Goal: Task Accomplishment & Management: Use online tool/utility

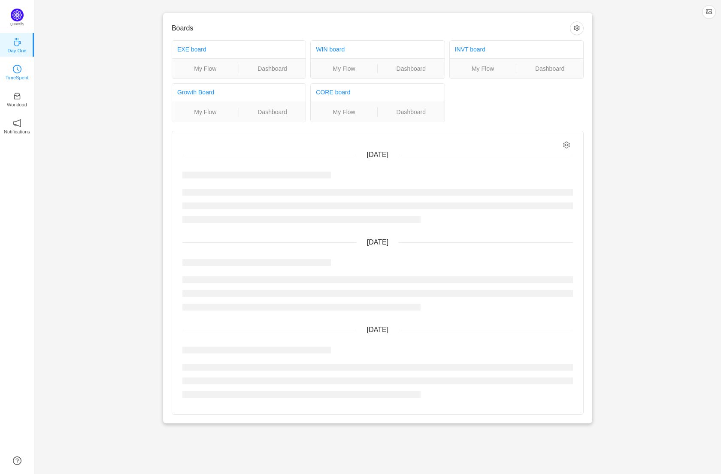
click at [18, 72] on icon "icon: clock-circle" at bounding box center [17, 69] width 9 height 9
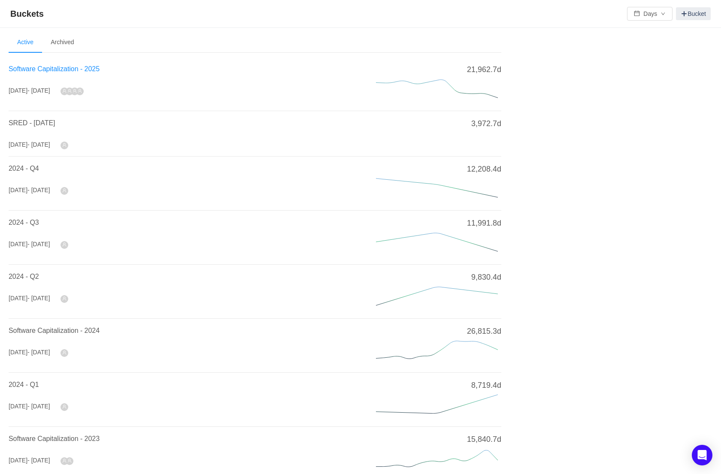
click at [63, 69] on span "Software Capitalization - 2025" at bounding box center [54, 68] width 91 height 7
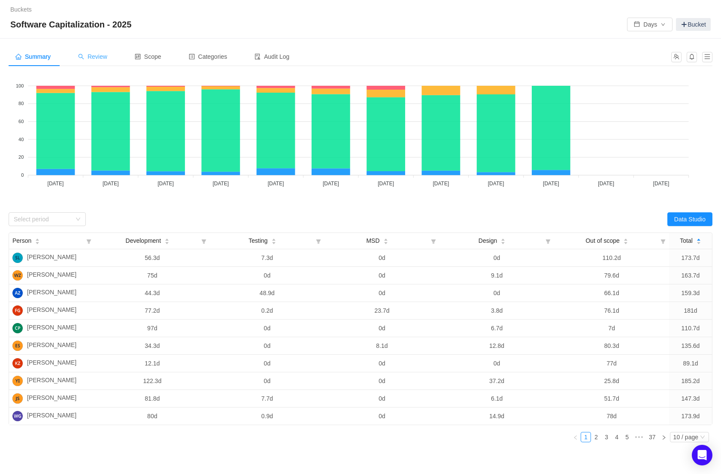
click at [97, 58] on span "Review" at bounding box center [92, 56] width 29 height 7
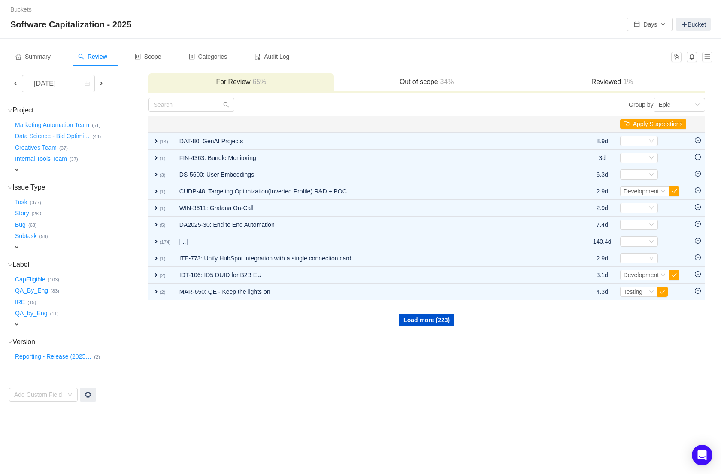
click at [16, 84] on span at bounding box center [15, 83] width 7 height 7
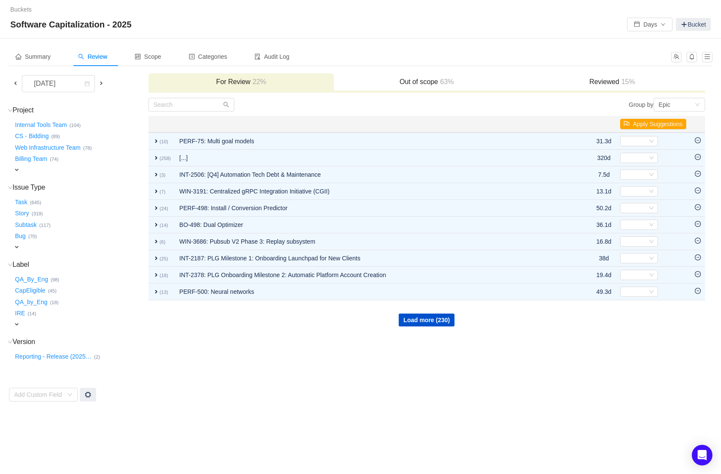
click at [603, 81] on h3 "Reviewed 15%" at bounding box center [611, 82] width 177 height 9
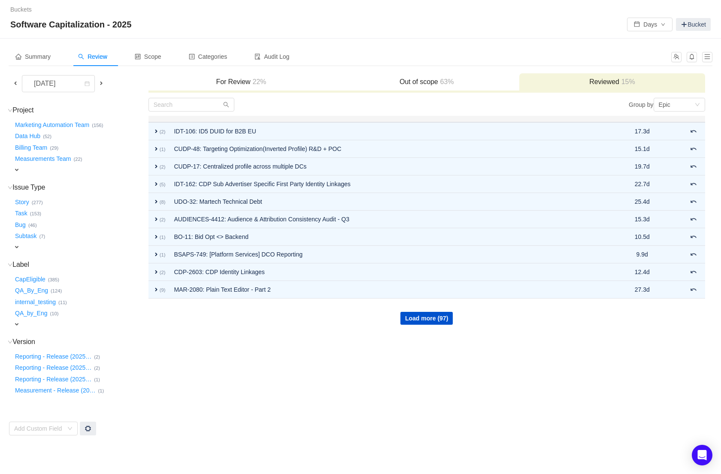
click at [15, 166] on span "expand" at bounding box center [16, 169] width 7 height 7
click at [38, 172] on div "Select value" at bounding box center [51, 170] width 68 height 9
type input "grow"
click at [40, 185] on li "Growth-Execution (15)" at bounding box center [56, 185] width 86 height 14
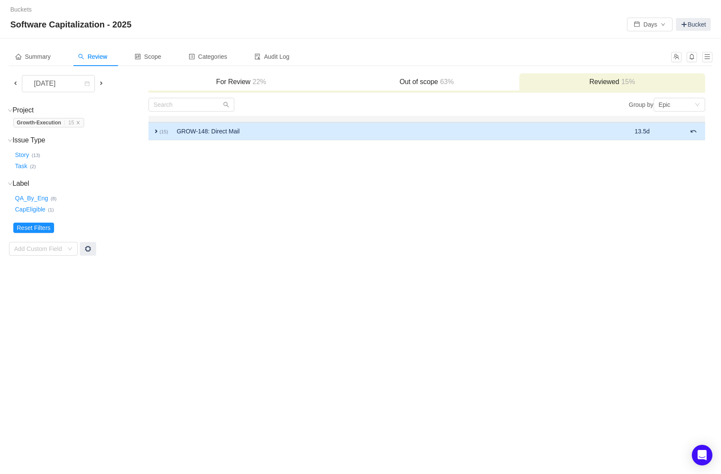
click at [160, 135] on td "expand (15)" at bounding box center [160, 131] width 24 height 18
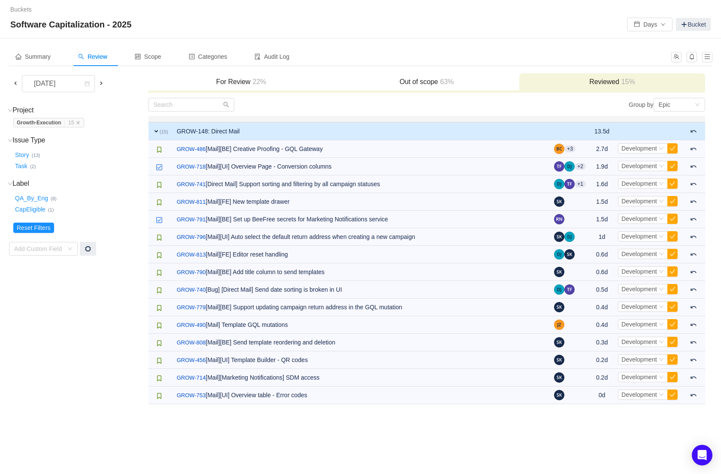
click at [184, 130] on td "GROW-148: Direct Mail" at bounding box center [360, 131] width 377 height 18
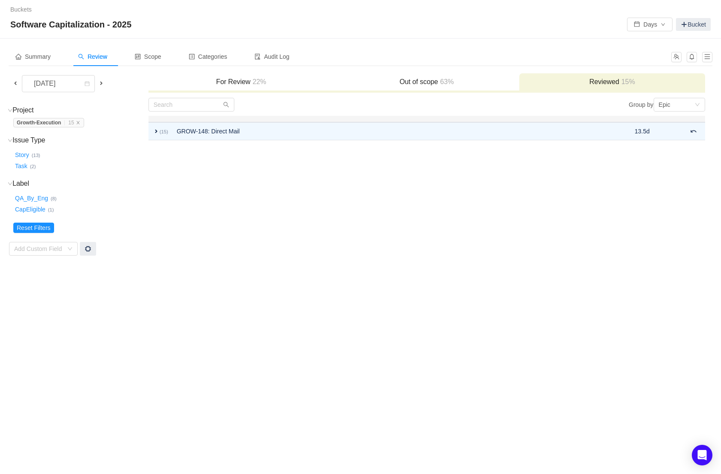
click at [403, 78] on h3 "Out of scope 63%" at bounding box center [426, 82] width 177 height 9
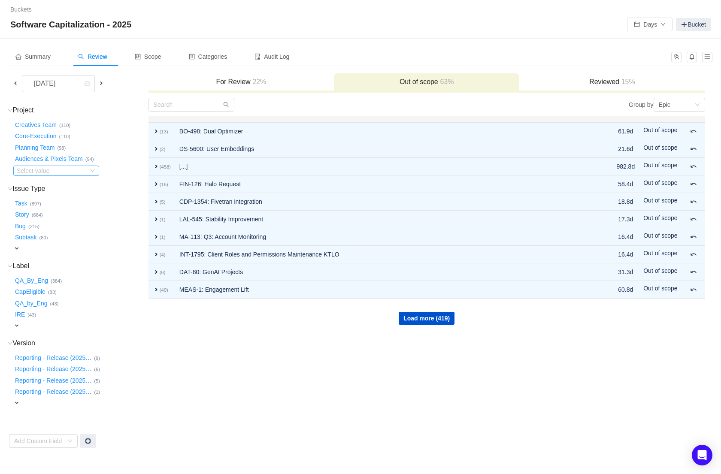
click at [55, 167] on div "Select value" at bounding box center [51, 170] width 68 height 9
type input "growth"
click at [48, 186] on li "Growth-Execution (88)" at bounding box center [56, 185] width 86 height 14
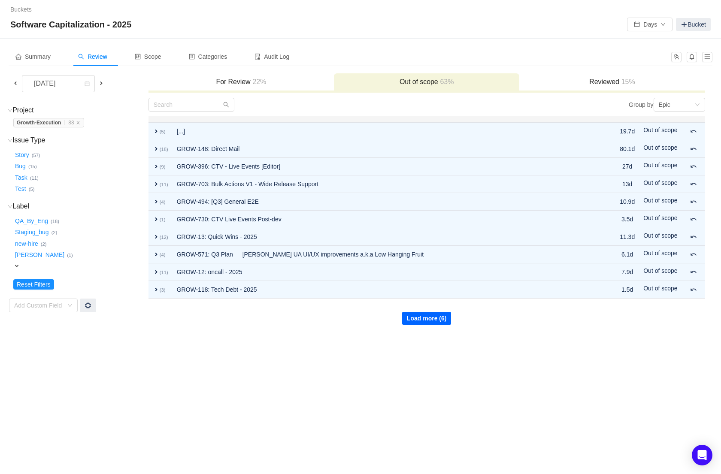
click at [428, 319] on button "Load more (6)" at bounding box center [426, 318] width 49 height 13
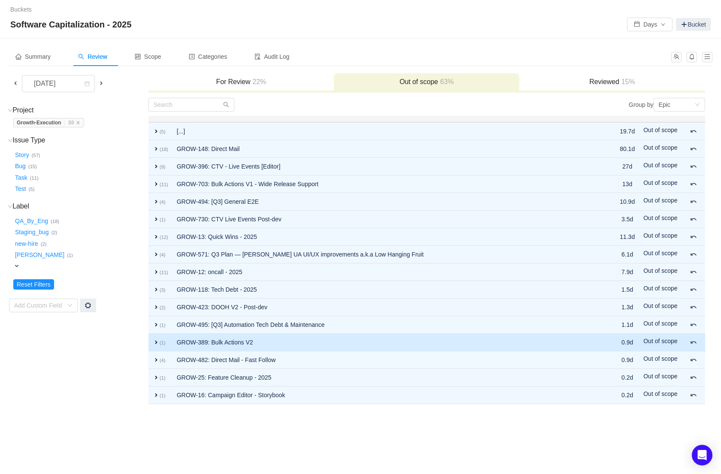
click at [266, 341] on td "GROW-389: Bulk Actions V2" at bounding box center [386, 343] width 429 height 18
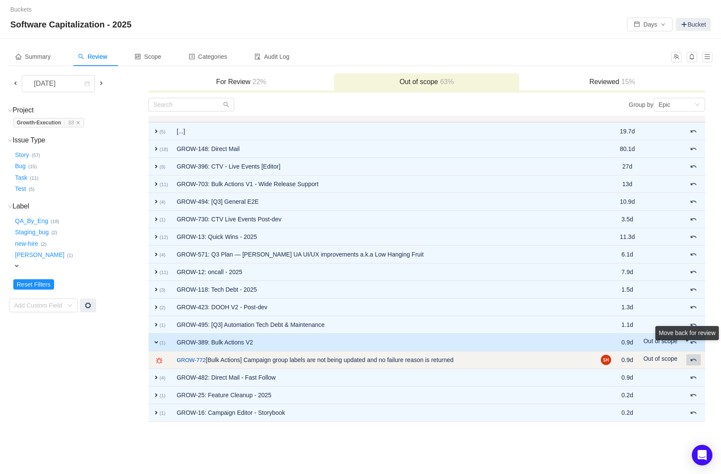
click at [693, 359] on span at bounding box center [693, 359] width 7 height 7
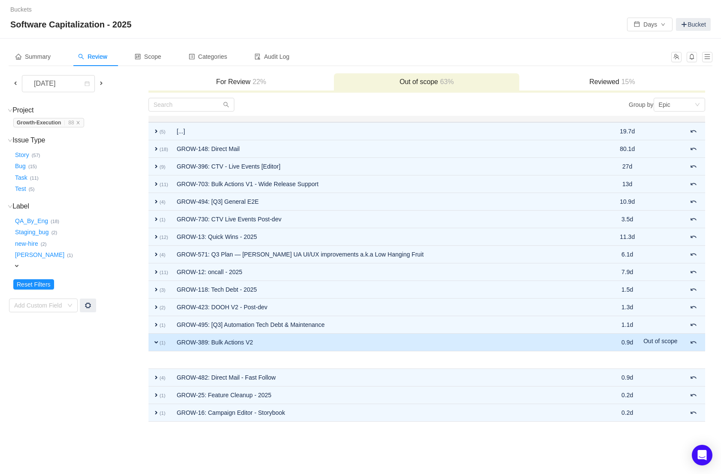
click at [15, 82] on span at bounding box center [15, 83] width 7 height 7
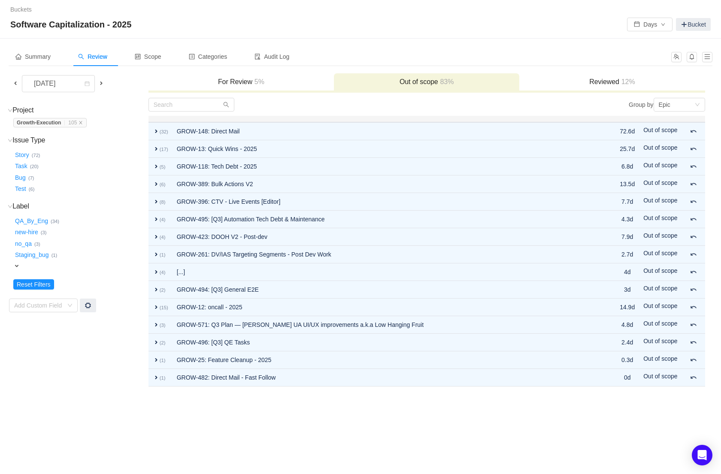
click at [121, 363] on td "Project (1) hide Growth-Execution … 105 Growth-Execution … (105) expand Issue T…" at bounding box center [78, 242] width 139 height 290
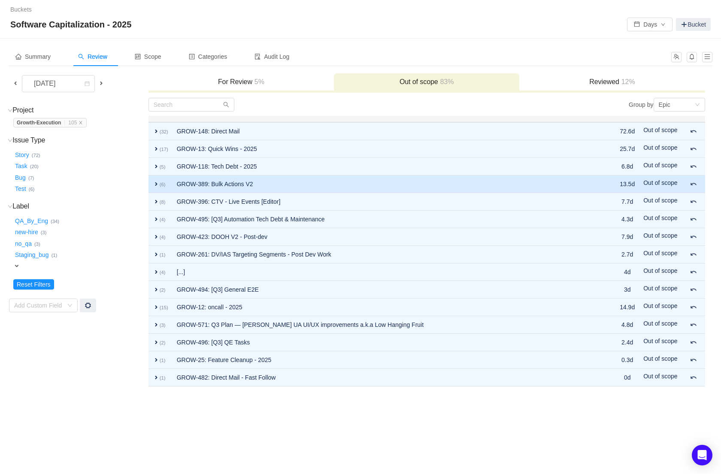
click at [154, 186] on span "expand" at bounding box center [156, 184] width 7 height 7
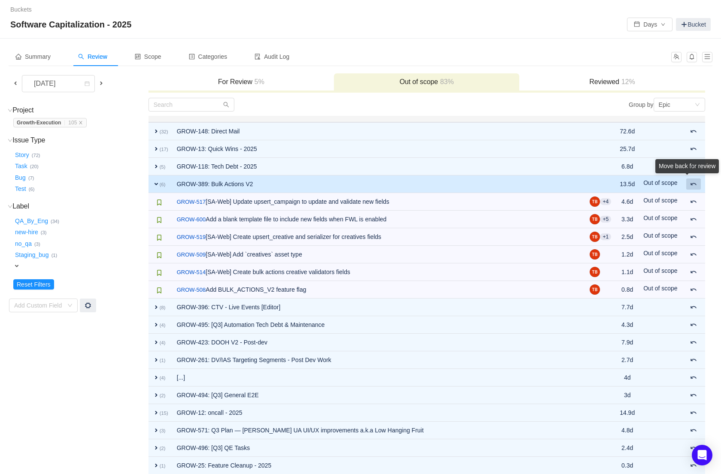
click at [696, 177] on div "Move back for review" at bounding box center [686, 168] width 63 height 18
click at [691, 186] on span at bounding box center [693, 184] width 7 height 7
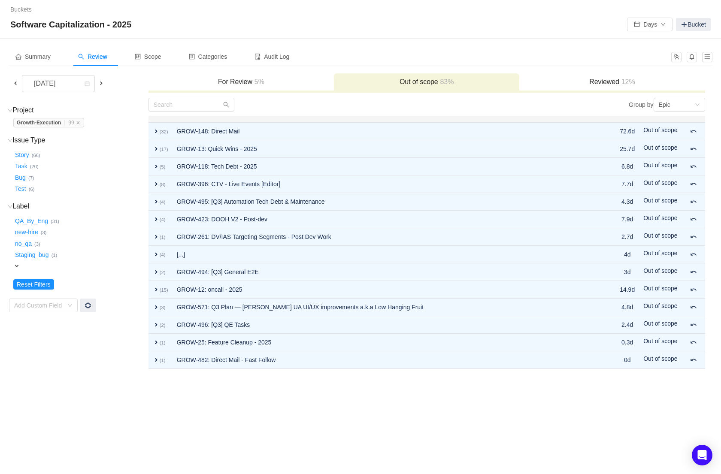
click at [15, 87] on span at bounding box center [15, 83] width 10 height 10
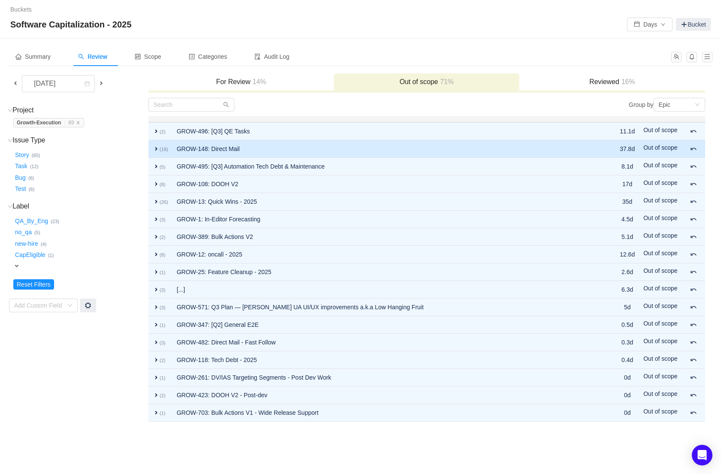
click at [153, 147] on span "expand" at bounding box center [156, 148] width 7 height 7
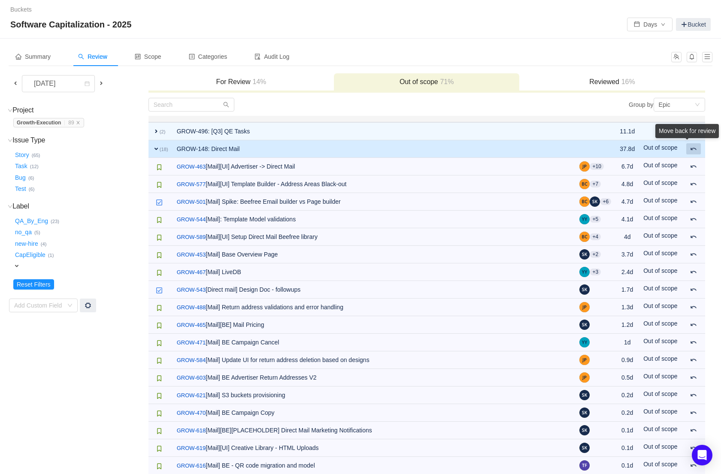
click at [691, 142] on div "Move back for review" at bounding box center [686, 133] width 63 height 18
click at [694, 148] on span at bounding box center [693, 148] width 7 height 7
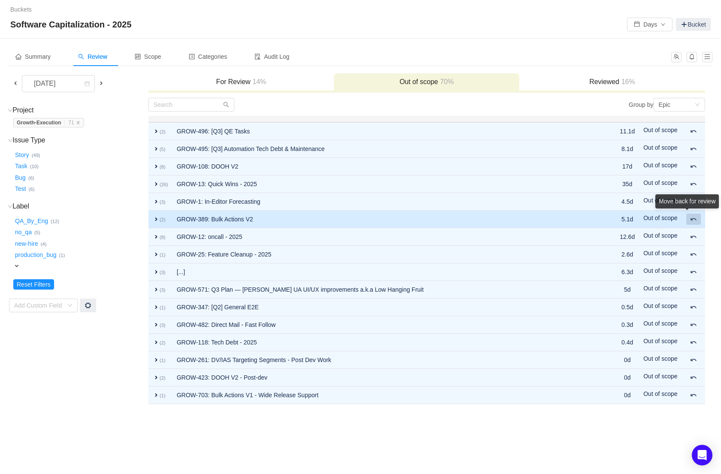
click at [688, 212] on div "Move back for review" at bounding box center [686, 203] width 63 height 18
click at [693, 217] on span at bounding box center [693, 219] width 7 height 7
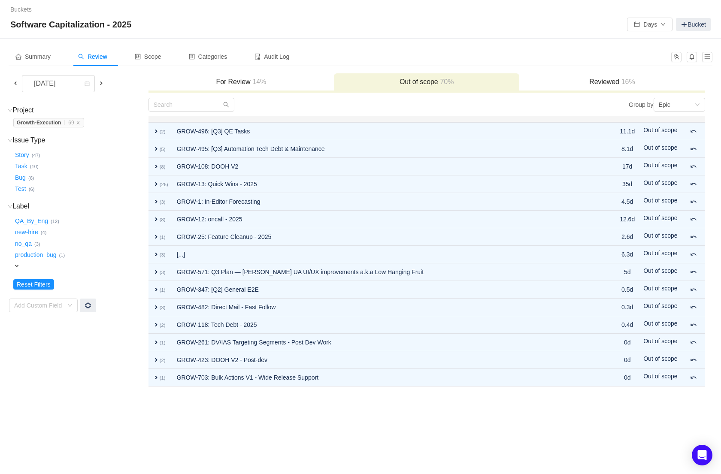
click at [584, 78] on h3 "Reviewed 16%" at bounding box center [611, 82] width 177 height 9
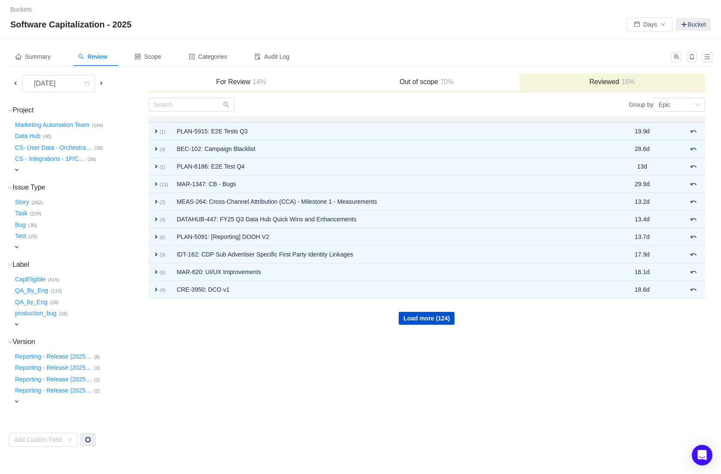
click at [223, 83] on h3 "For Review 14%" at bounding box center [241, 82] width 177 height 9
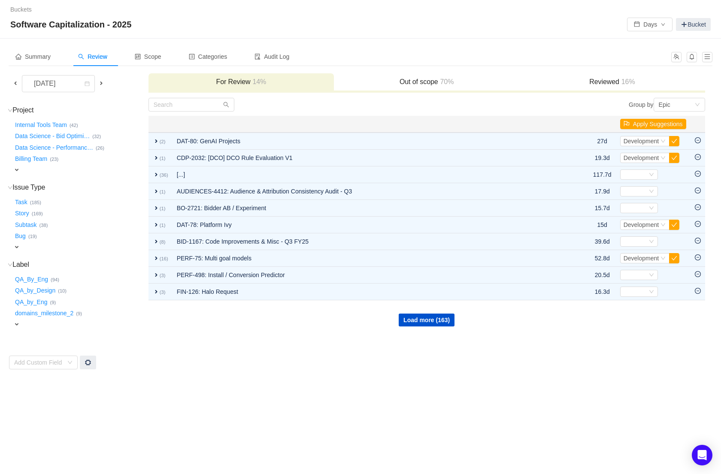
click at [14, 167] on span "expand" at bounding box center [16, 169] width 7 height 7
click at [36, 173] on div "Select value" at bounding box center [53, 170] width 72 height 9
type input "growth"
click at [48, 181] on li "Growth-Execution (21)" at bounding box center [56, 185] width 86 height 14
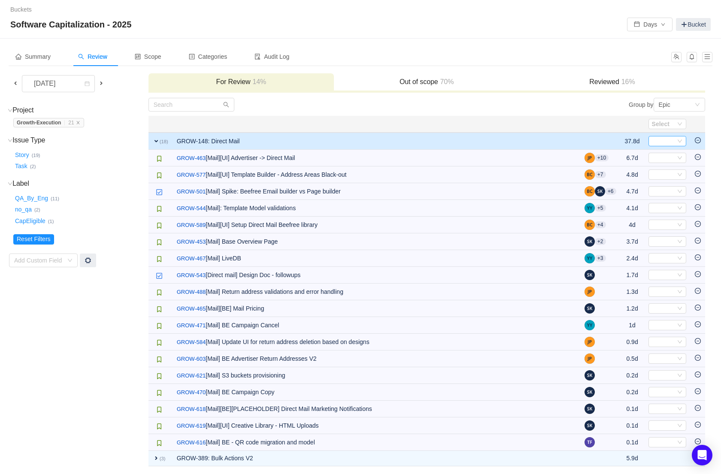
click at [659, 140] on div "Select" at bounding box center [664, 140] width 24 height 9
click at [662, 170] on span "Development" at bounding box center [671, 170] width 36 height 7
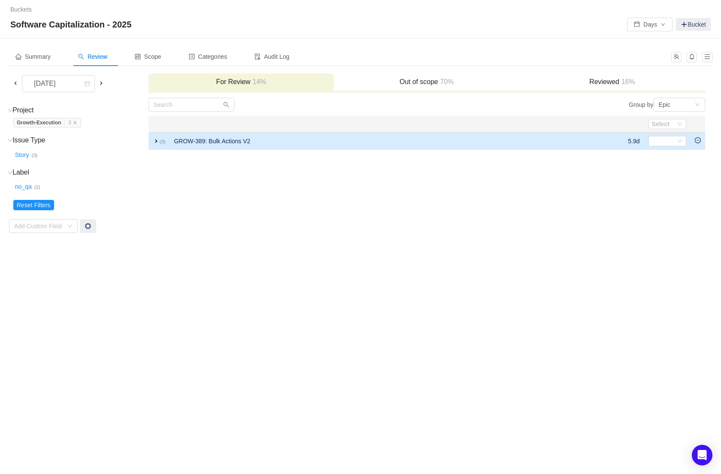
click at [159, 142] on span "expand" at bounding box center [156, 141] width 7 height 7
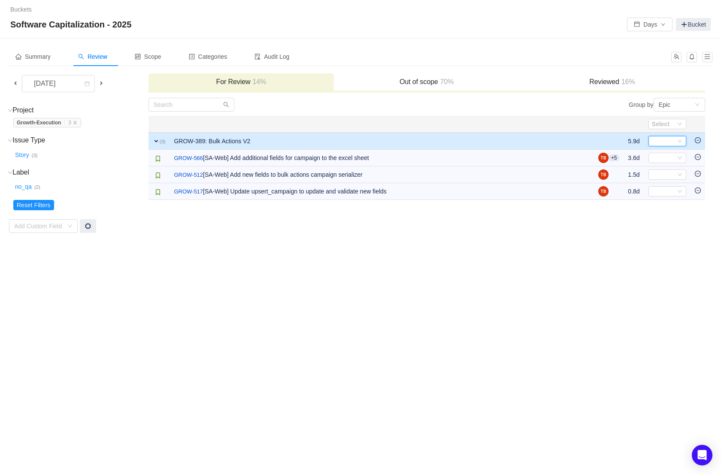
click at [668, 141] on div "Select" at bounding box center [664, 140] width 24 height 9
click at [666, 173] on span "Development" at bounding box center [671, 170] width 36 height 7
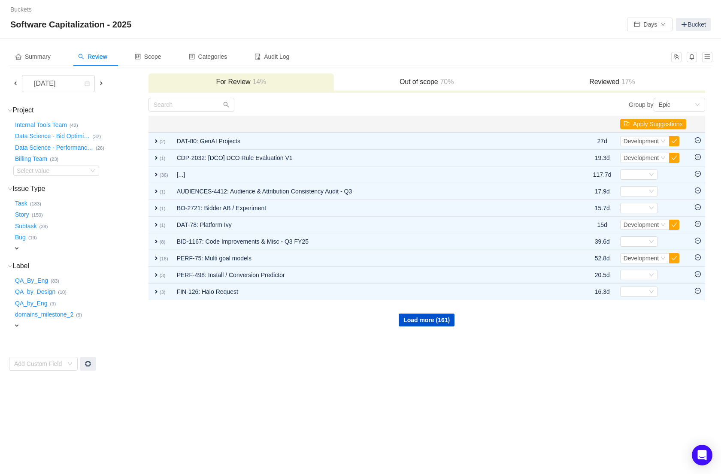
click at [100, 84] on span at bounding box center [101, 83] width 7 height 7
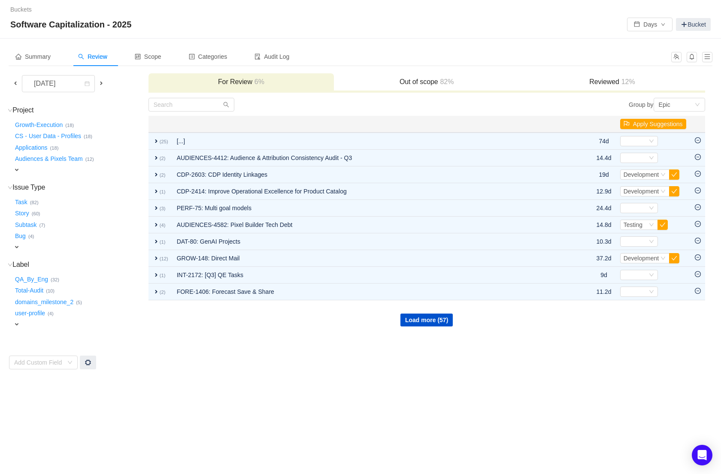
click at [19, 166] on span "expand" at bounding box center [16, 169] width 7 height 7
click at [45, 126] on button "Growth-Execution …" at bounding box center [39, 125] width 52 height 14
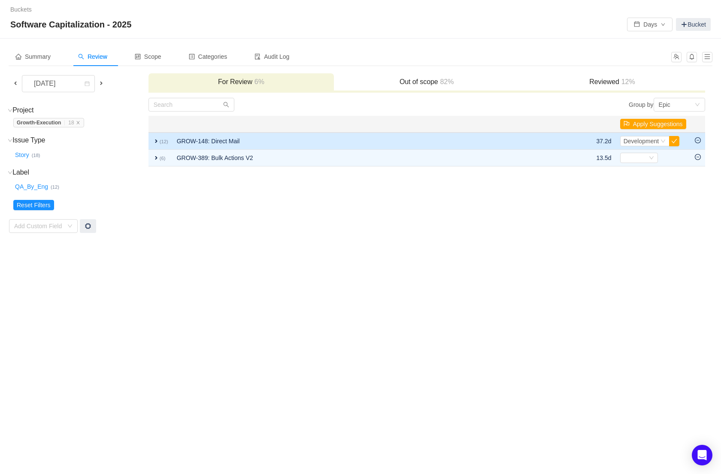
click at [157, 142] on span "expand" at bounding box center [156, 141] width 7 height 7
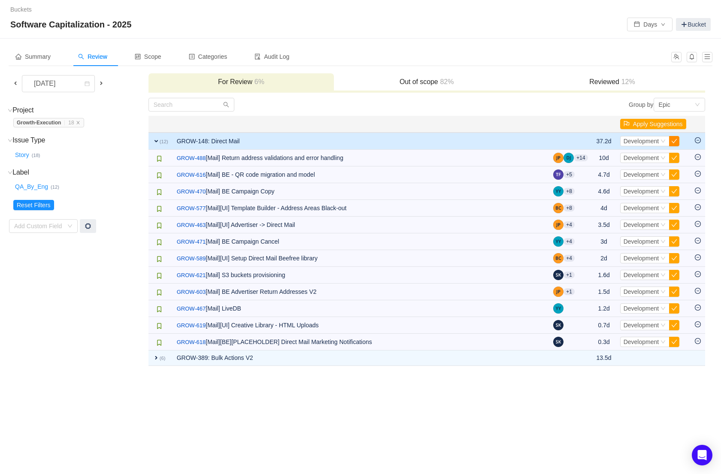
click at [675, 140] on button "button" at bounding box center [674, 141] width 10 height 10
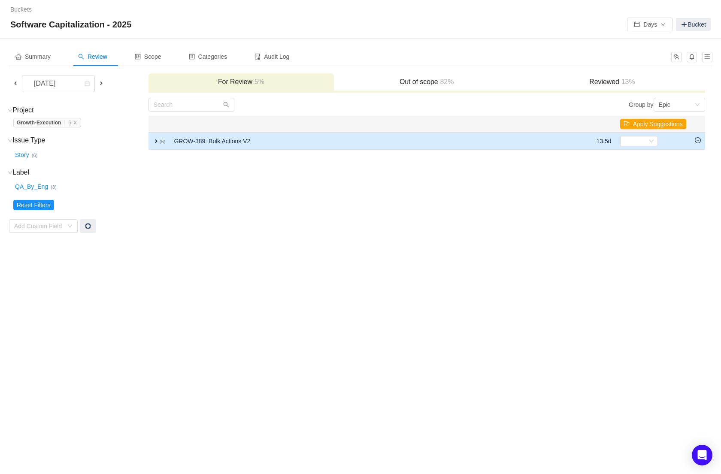
click at [158, 142] on span "expand" at bounding box center [156, 141] width 7 height 7
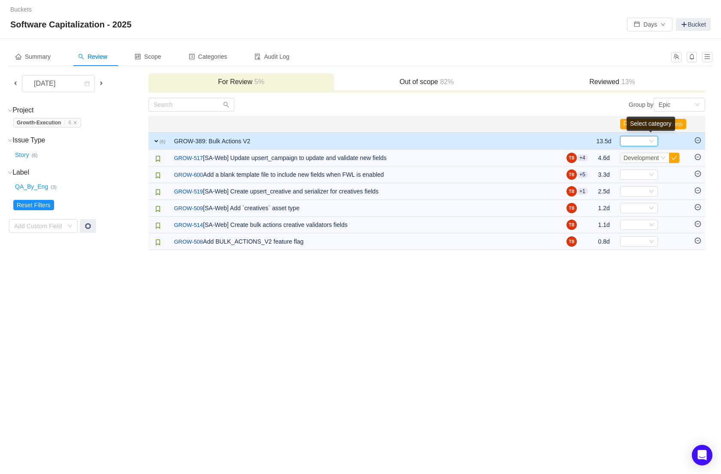
click at [649, 141] on icon "icon: down" at bounding box center [651, 141] width 5 height 5
click at [643, 172] on span "Development" at bounding box center [640, 170] width 36 height 7
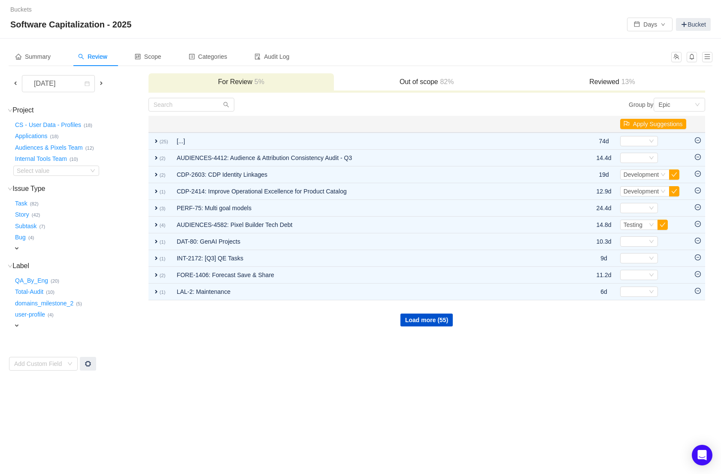
click at [104, 85] on span at bounding box center [101, 83] width 7 height 7
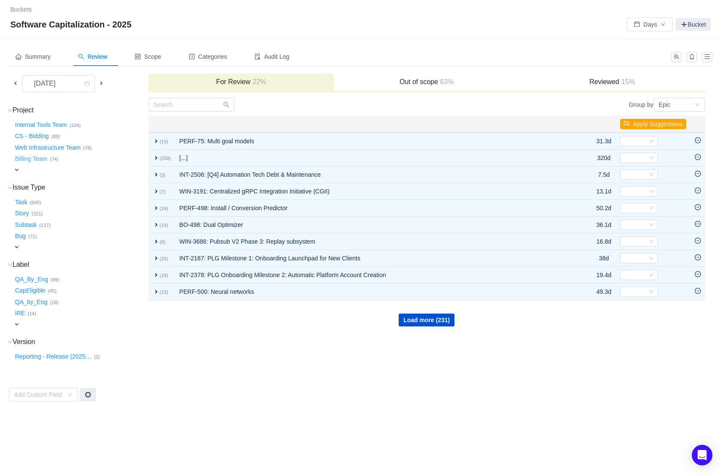
click at [17, 164] on div "Internal Tools Team … (104) CS - Bidding … (89) Web Infrastructure Team … (78) …" at bounding box center [80, 146] width 134 height 57
click at [19, 169] on span "expand" at bounding box center [16, 169] width 7 height 7
click at [47, 176] on td "Project (63) hide Internal Tools Team … (104) CS - Bidding … (89) Web Infrastru…" at bounding box center [78, 250] width 139 height 306
click at [49, 168] on div "Select value" at bounding box center [51, 170] width 68 height 9
type input "growth"
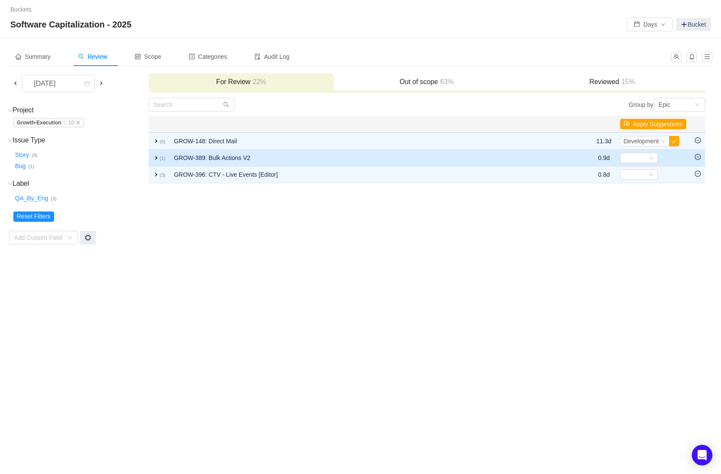
click at [156, 158] on span "expand" at bounding box center [156, 157] width 7 height 7
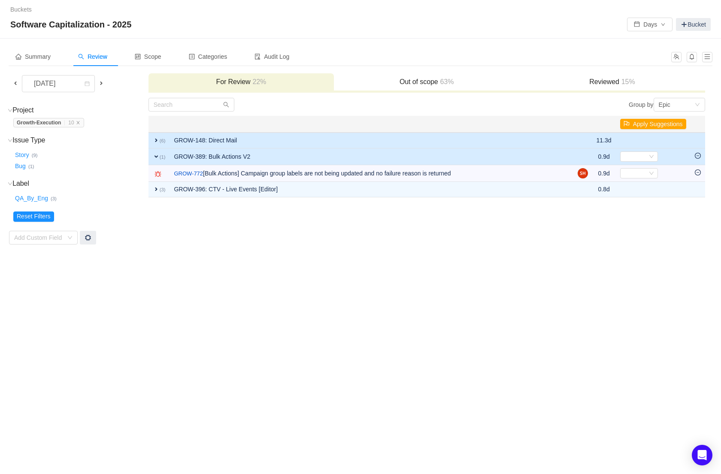
click at [157, 140] on span "expand" at bounding box center [156, 140] width 7 height 7
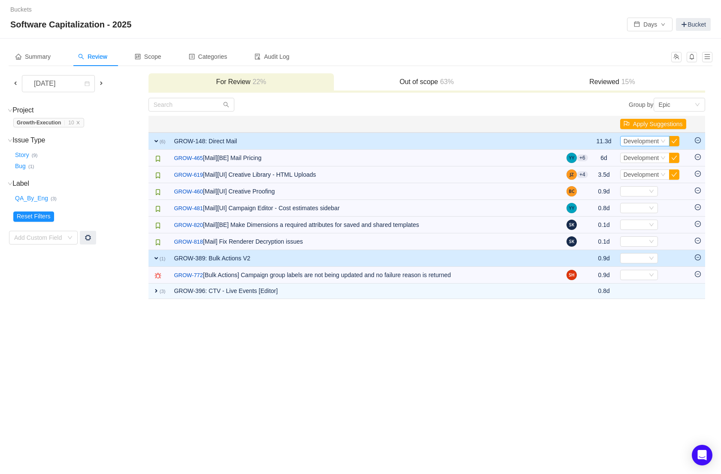
click at [654, 141] on span "Development" at bounding box center [641, 141] width 36 height 7
click at [582, 122] on th at bounding box center [577, 124] width 30 height 17
click at [665, 140] on div "Select Development" at bounding box center [645, 141] width 50 height 10
click at [649, 175] on li "Development" at bounding box center [642, 170] width 51 height 14
click at [643, 140] on span "Development" at bounding box center [641, 141] width 36 height 7
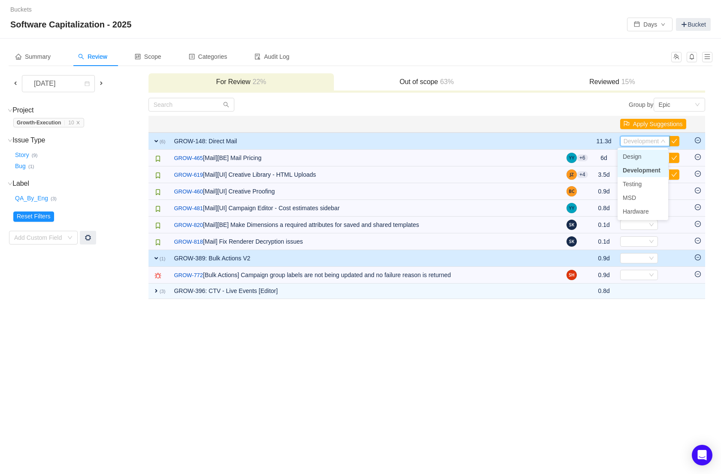
click at [637, 156] on span "Design" at bounding box center [631, 156] width 19 height 7
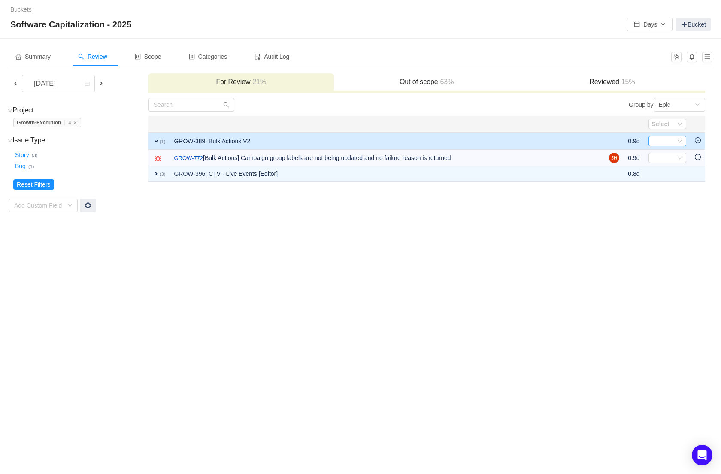
click at [670, 142] on div "Select" at bounding box center [664, 140] width 24 height 9
click at [664, 171] on span "Development" at bounding box center [671, 170] width 36 height 7
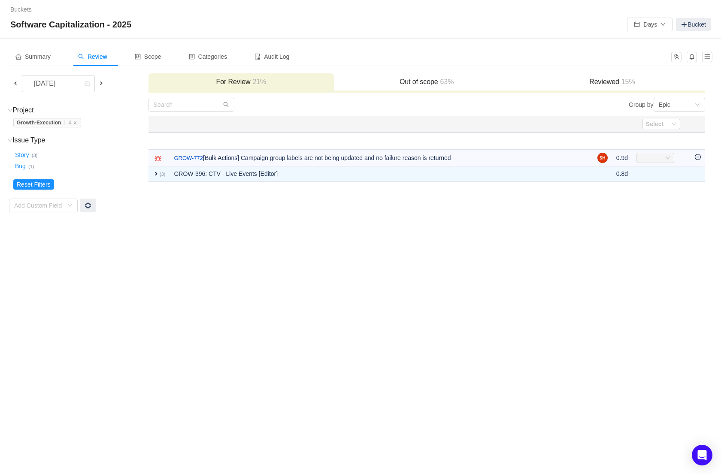
click at [434, 89] on div "Out of scope 63%" at bounding box center [426, 82] width 185 height 18
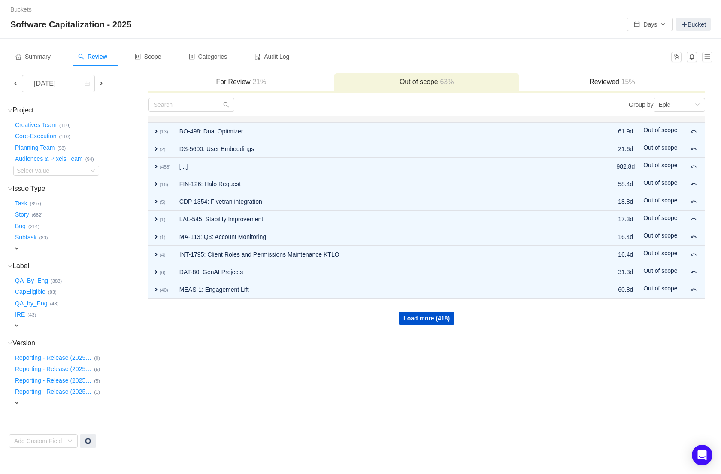
click at [614, 84] on h3 "Reviewed 15%" at bounding box center [611, 82] width 177 height 9
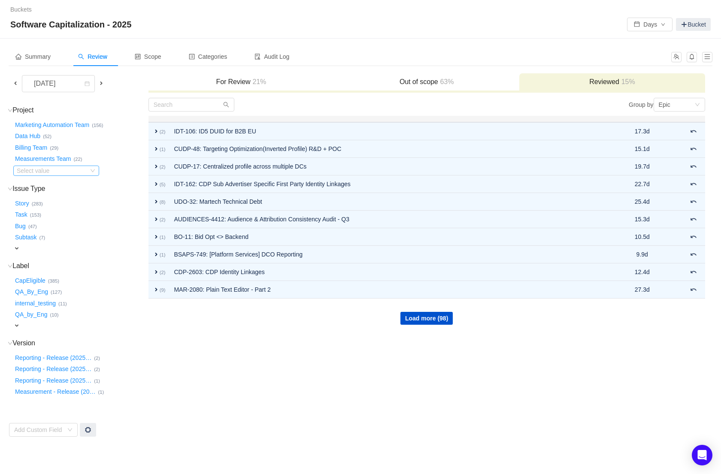
click at [50, 168] on div "Select value" at bounding box center [51, 170] width 68 height 9
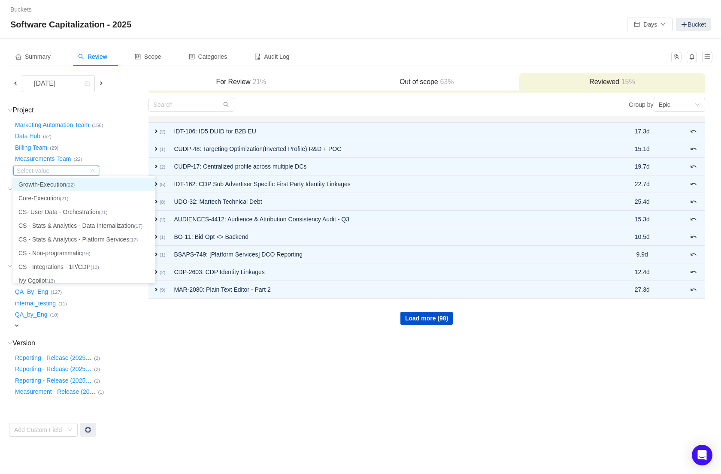
type input "r"
type input "gr"
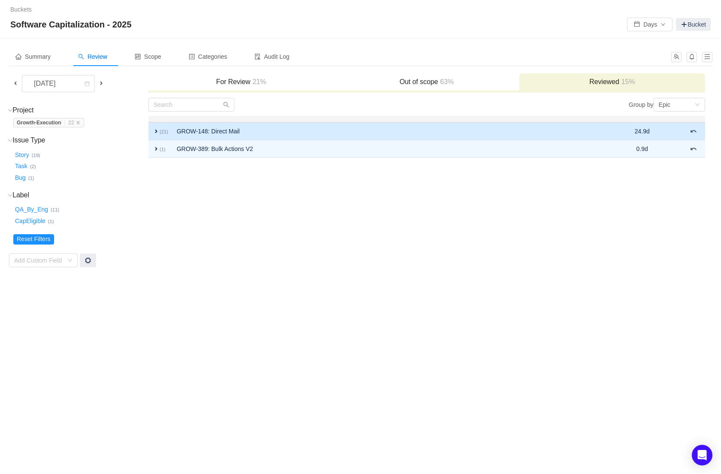
click at [279, 130] on td "GROW-148: Direct Mail" at bounding box center [380, 131] width 416 height 18
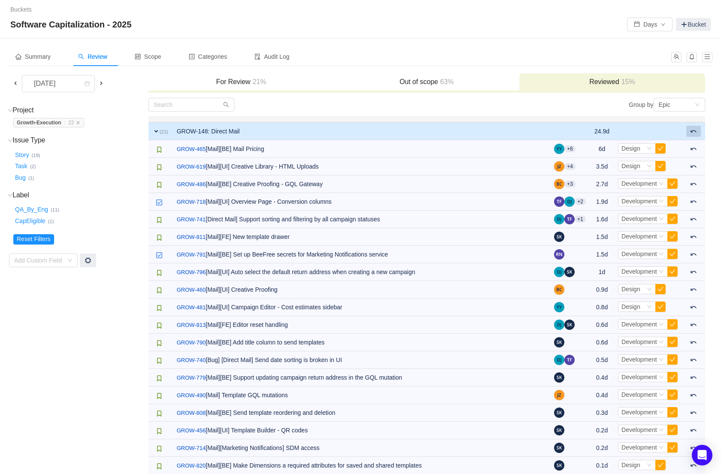
click at [693, 134] on span at bounding box center [693, 131] width 7 height 7
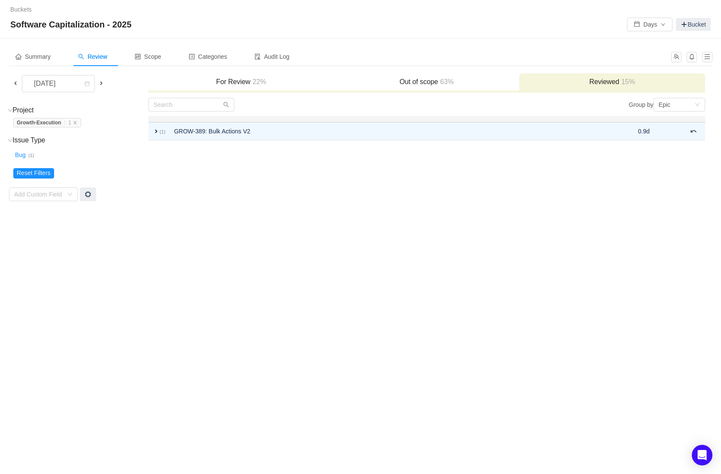
click at [211, 79] on h3 "For Review 22%" at bounding box center [241, 82] width 177 height 9
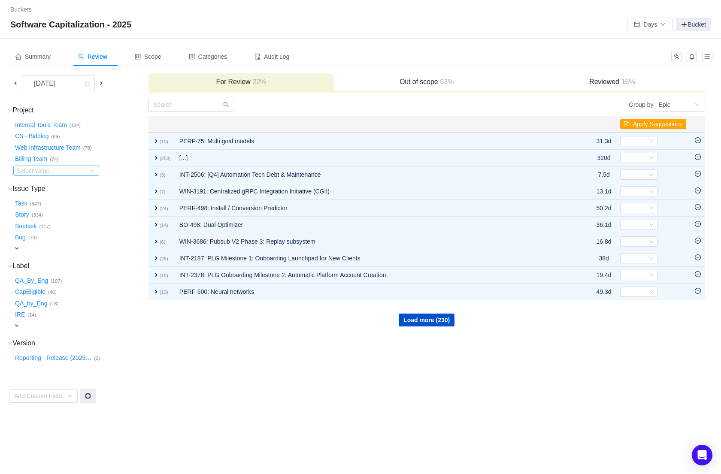
click at [42, 168] on div "Select value" at bounding box center [51, 170] width 68 height 9
type input "growth"
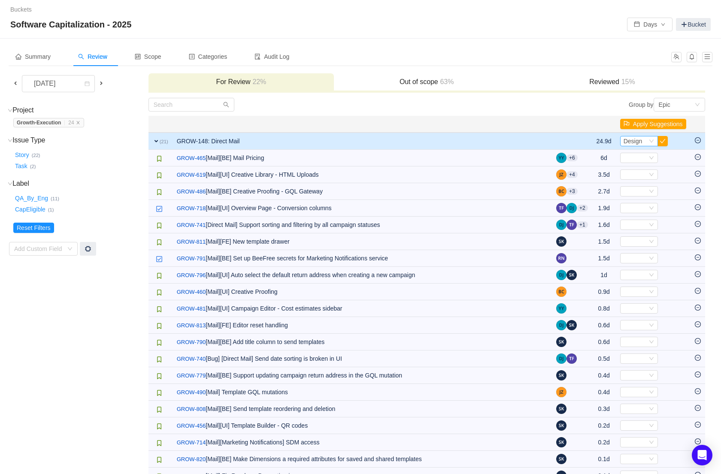
click at [649, 142] on icon "icon: down" at bounding box center [651, 141] width 5 height 5
click at [638, 169] on span "Development" at bounding box center [640, 170] width 36 height 7
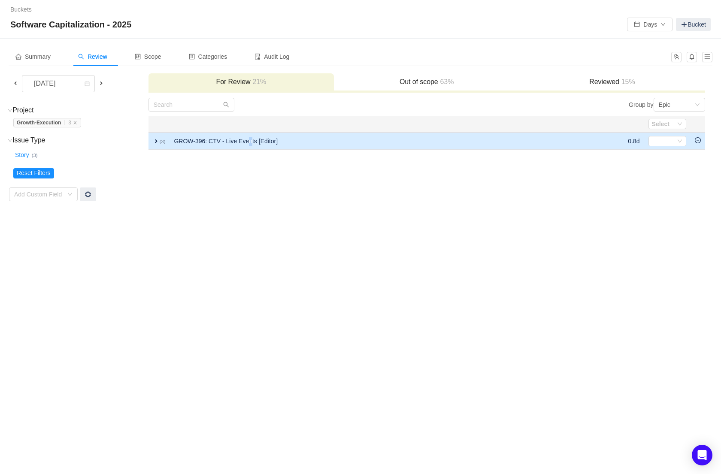
click at [249, 141] on td "GROW-396: CTV - Live Events [Editor]" at bounding box center [380, 141] width 422 height 17
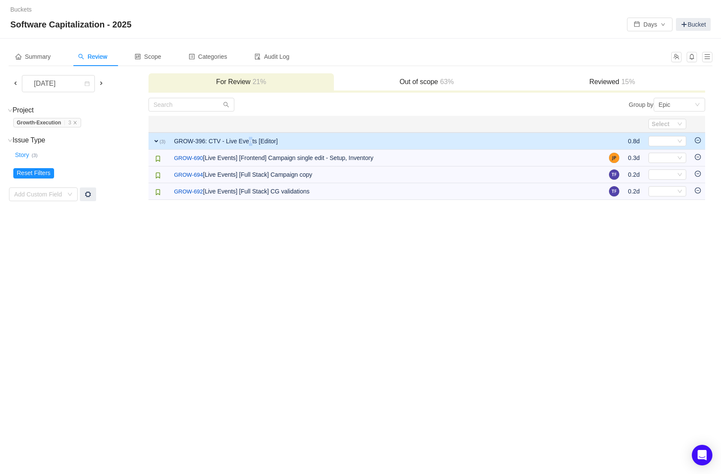
click at [250, 338] on div "Buckets / / Software Capitalization - 2025 Days Bucket Summary Review Scope Cat…" at bounding box center [360, 237] width 721 height 474
click at [426, 88] on div "Out of scope 63%" at bounding box center [426, 82] width 185 height 18
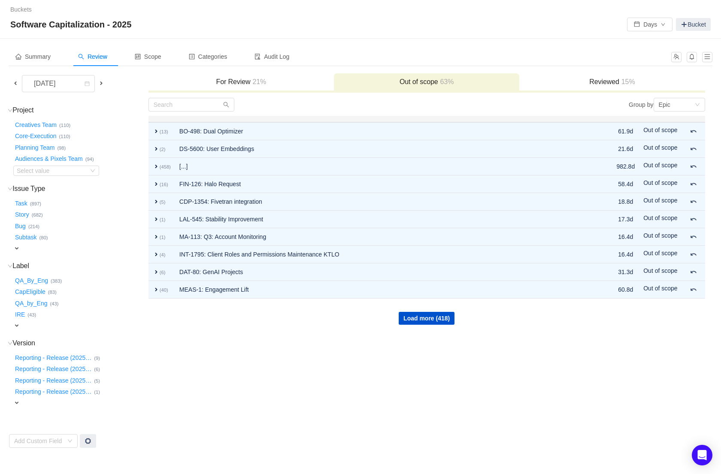
click at [341, 391] on td "Group by Epic You will see tickets here after they were marked as out of scope …" at bounding box center [426, 272] width 557 height 351
